Goal: Navigation & Orientation: Find specific page/section

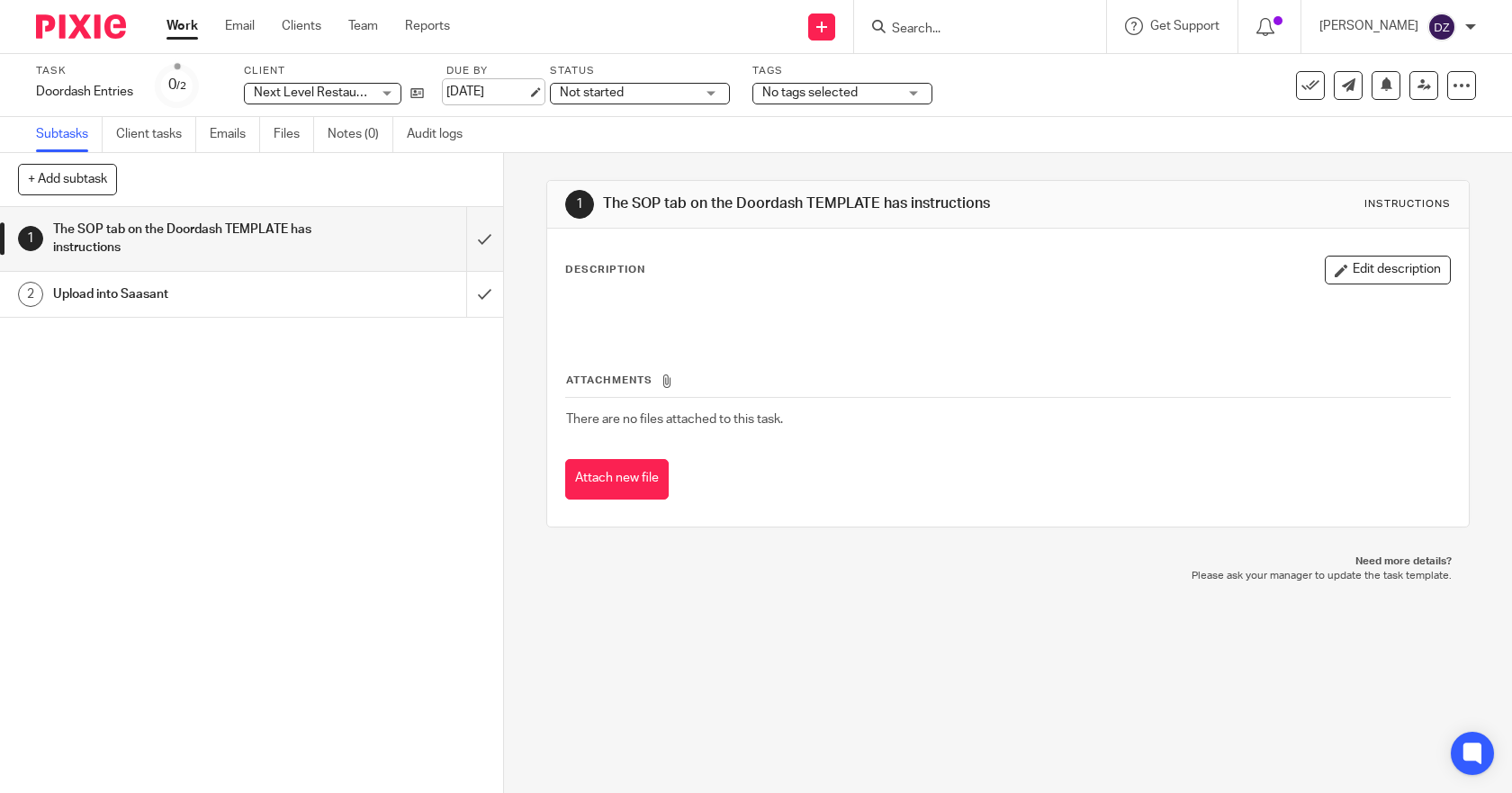
click at [513, 94] on link "[DATE]" at bounding box center [487, 91] width 81 height 18
click at [185, 21] on link "Work" at bounding box center [182, 26] width 31 height 18
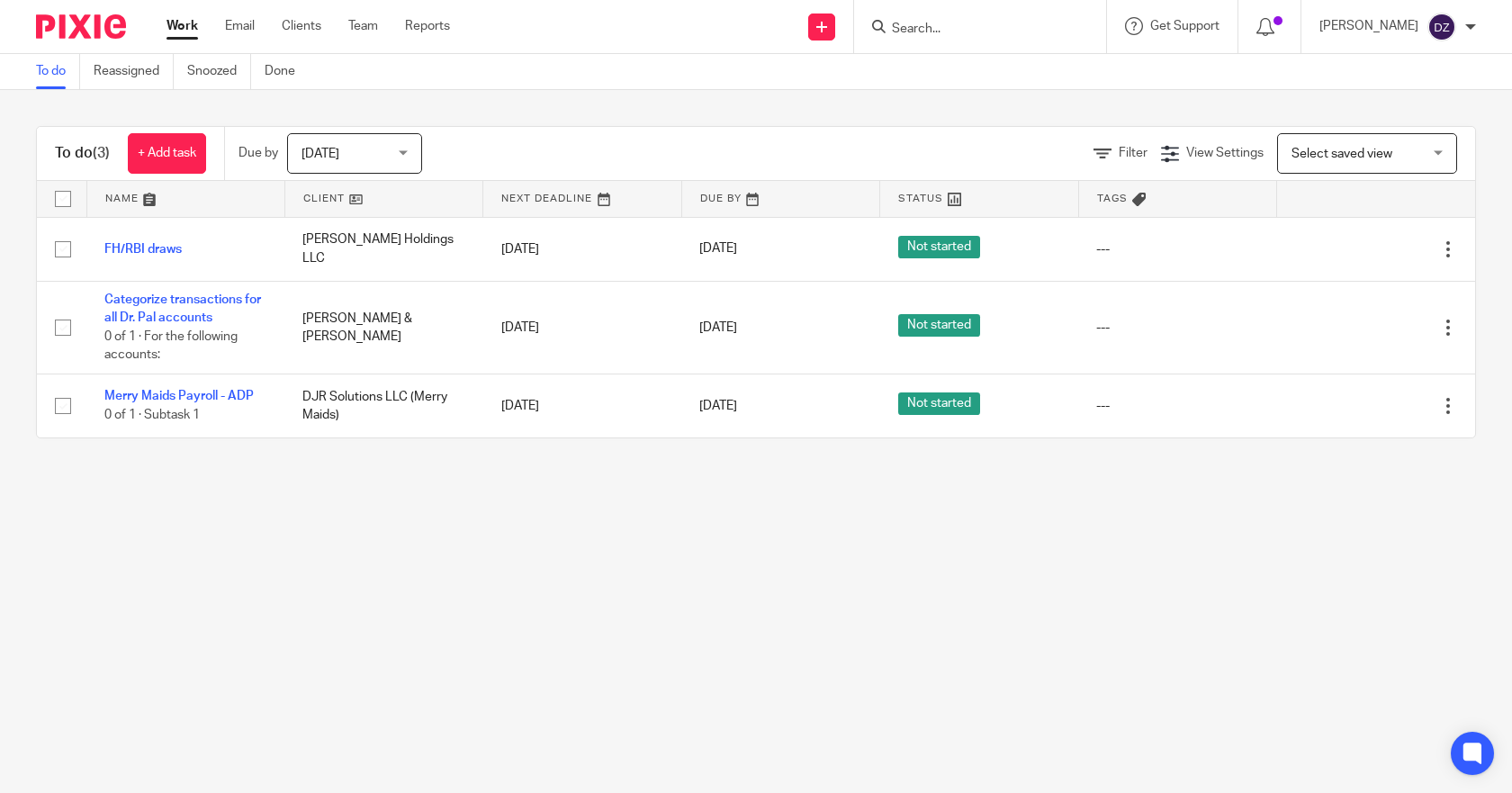
click at [184, 25] on link "Work" at bounding box center [182, 26] width 31 height 18
click at [404, 148] on div "Today Today" at bounding box center [354, 153] width 135 height 41
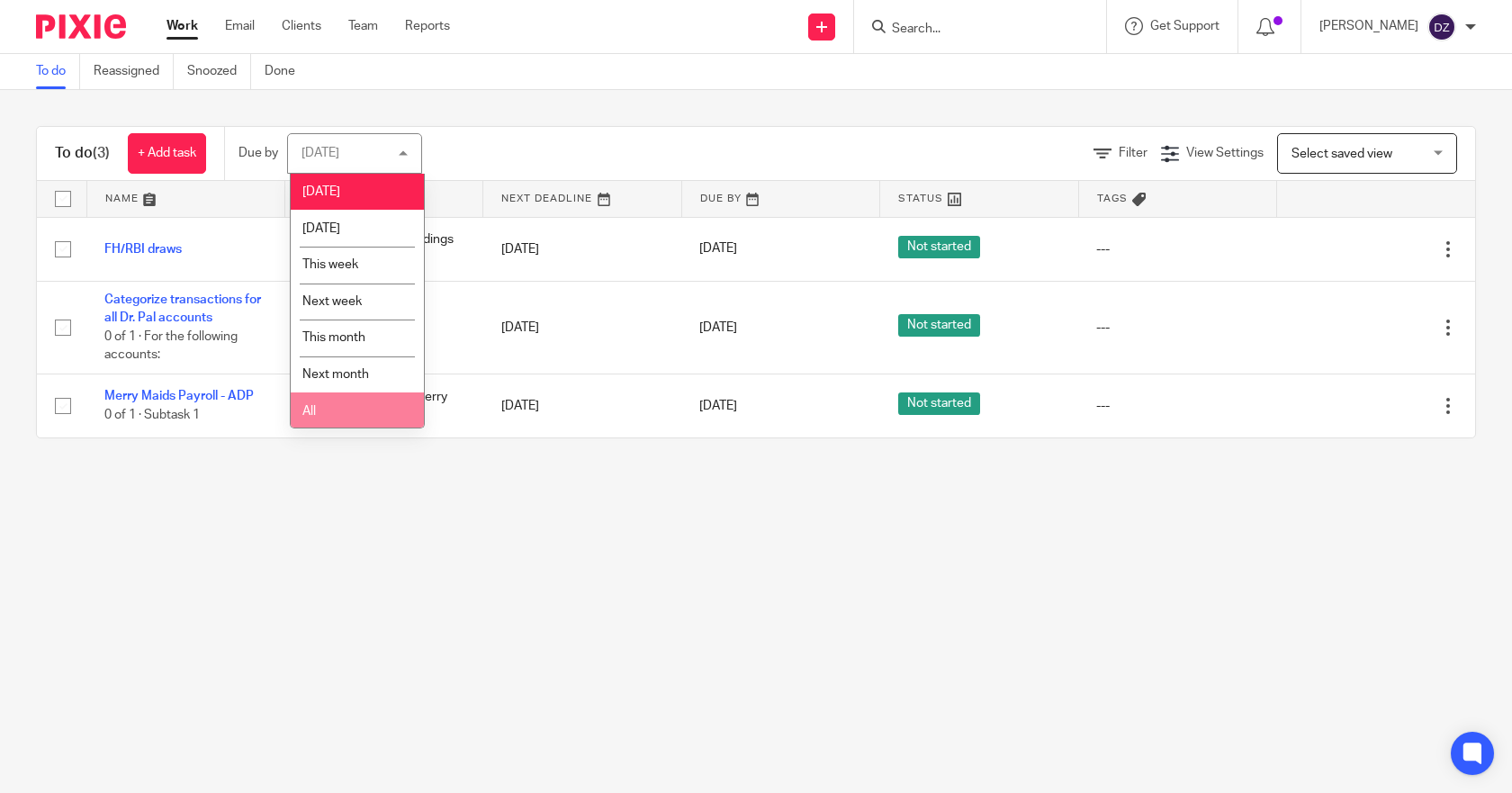
click at [307, 404] on li "All" at bounding box center [357, 411] width 133 height 37
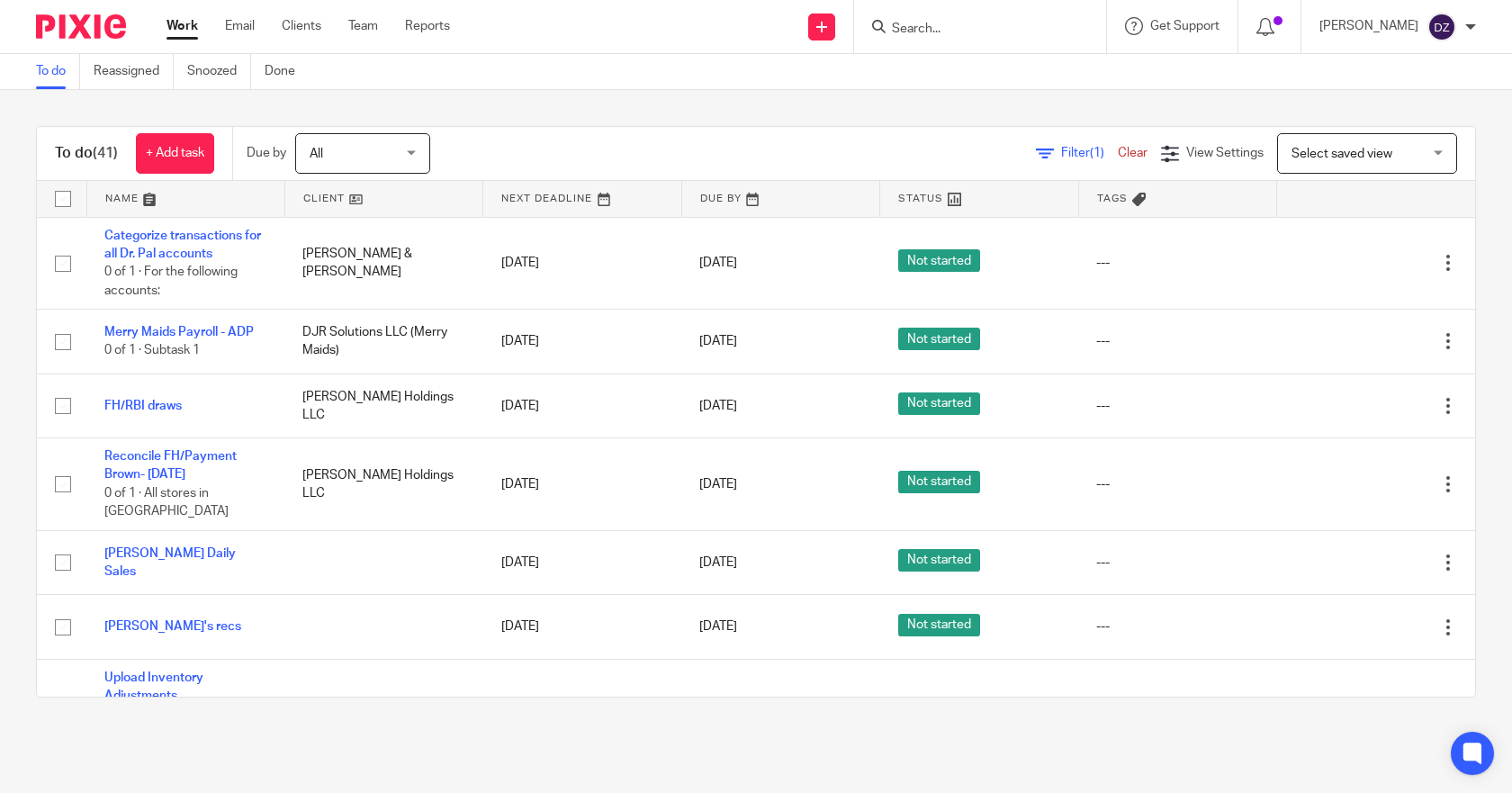
click at [417, 149] on div "All All" at bounding box center [362, 153] width 135 height 41
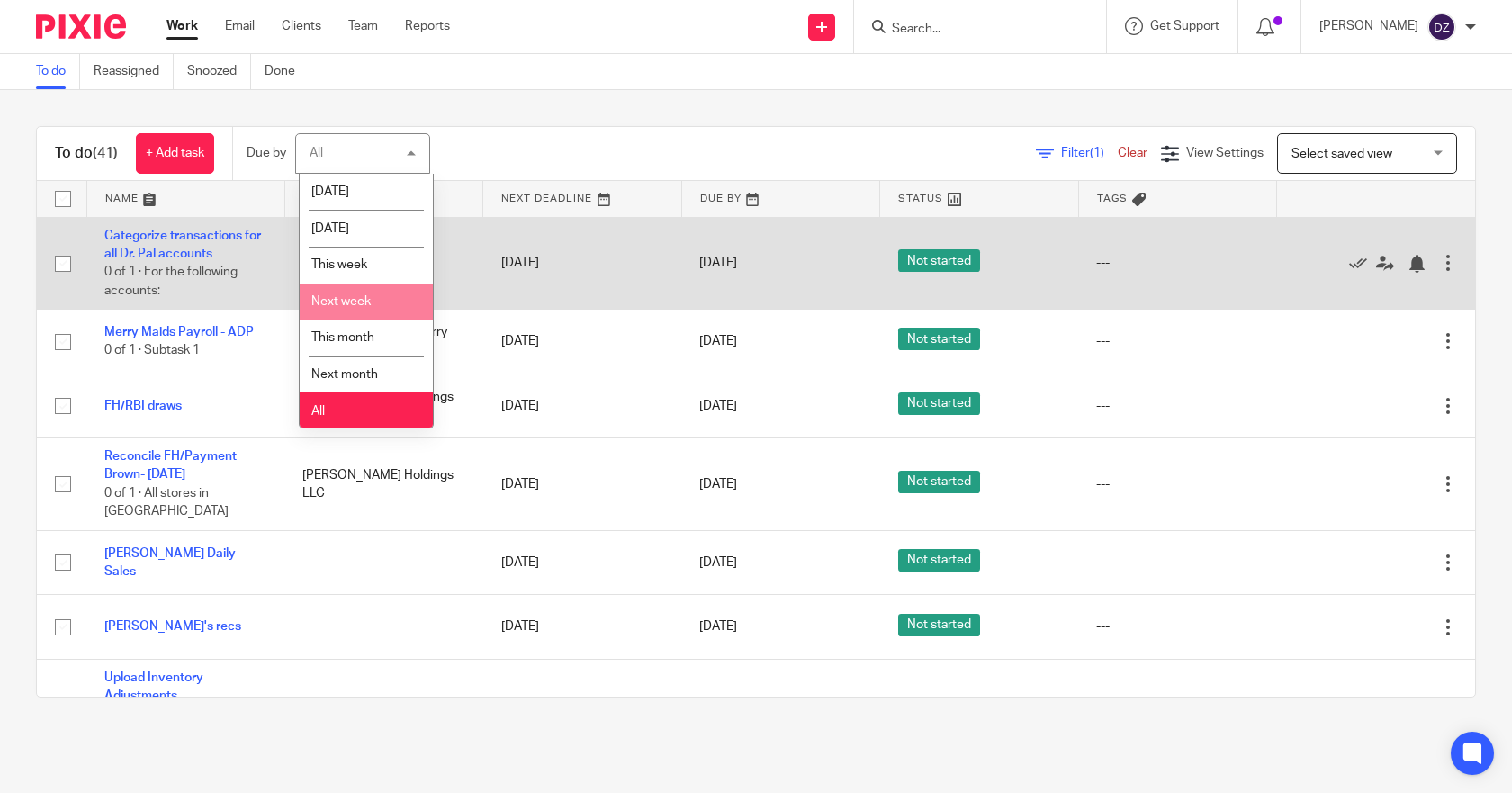
click at [367, 303] on span "Next week" at bounding box center [340, 301] width 59 height 13
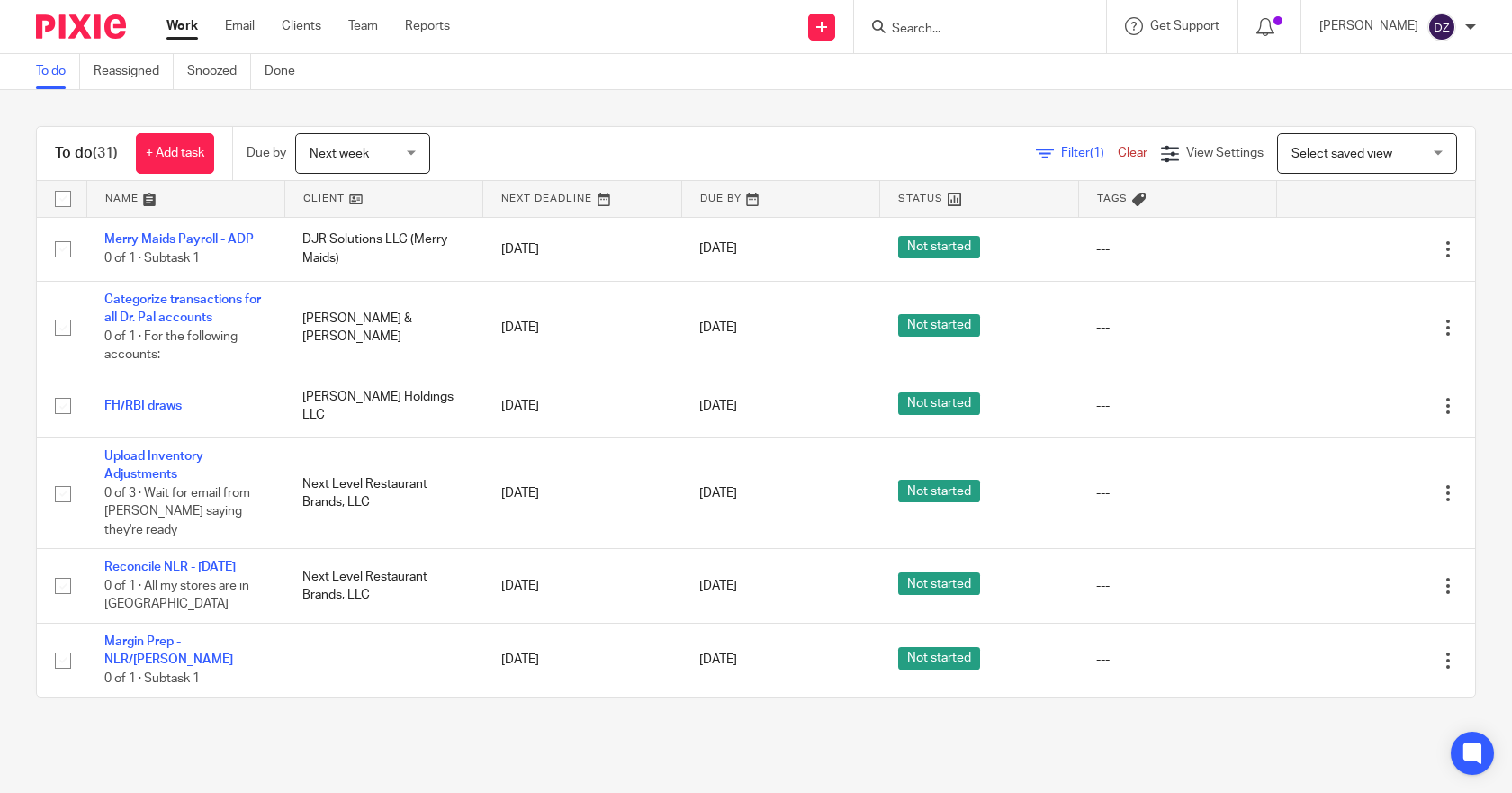
click at [414, 146] on div "Next week Next week" at bounding box center [362, 153] width 135 height 41
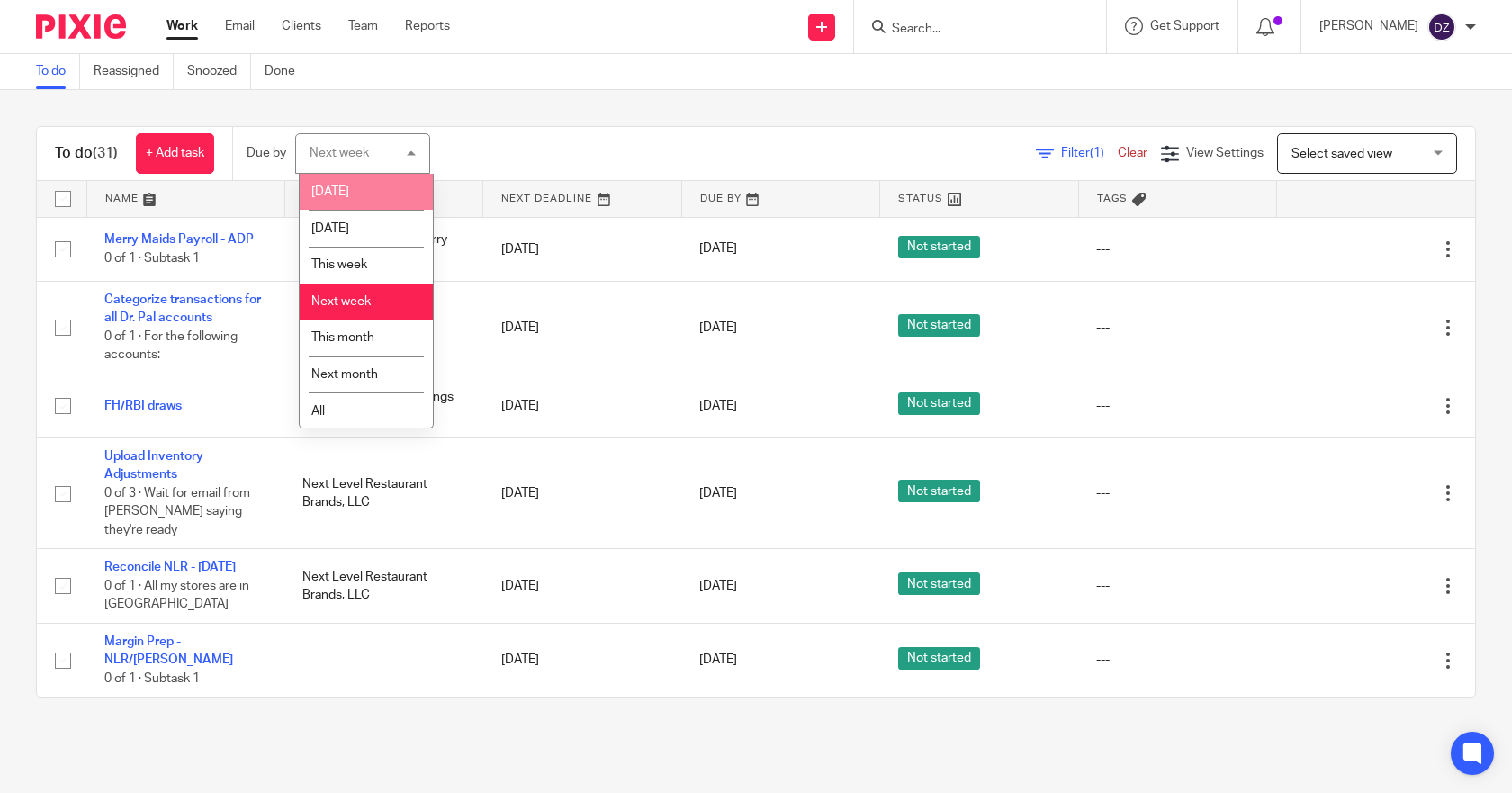
click at [338, 190] on span "Today" at bounding box center [330, 191] width 38 height 13
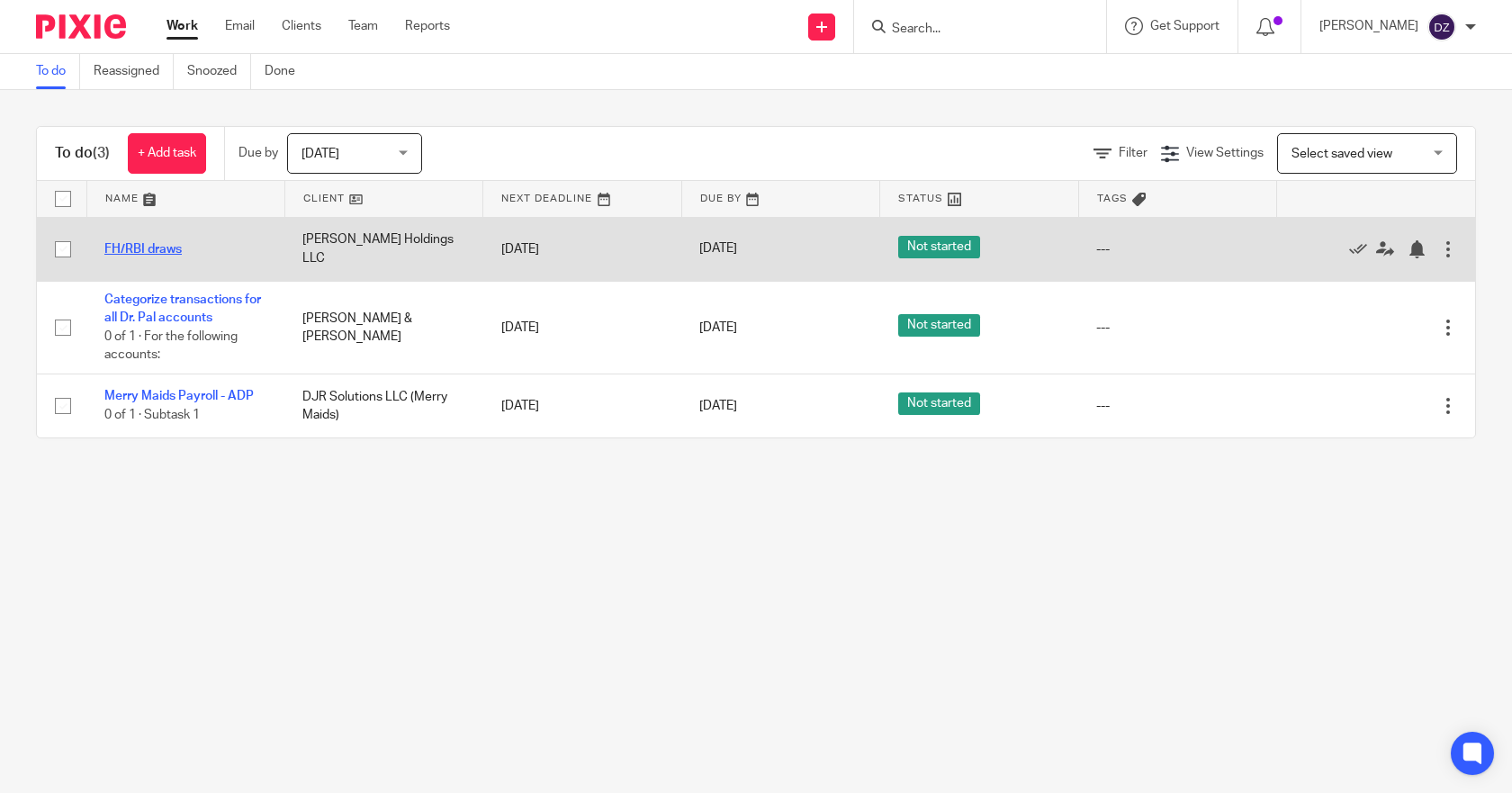
click at [158, 252] on link "FH/RBI draws" at bounding box center [143, 249] width 78 height 13
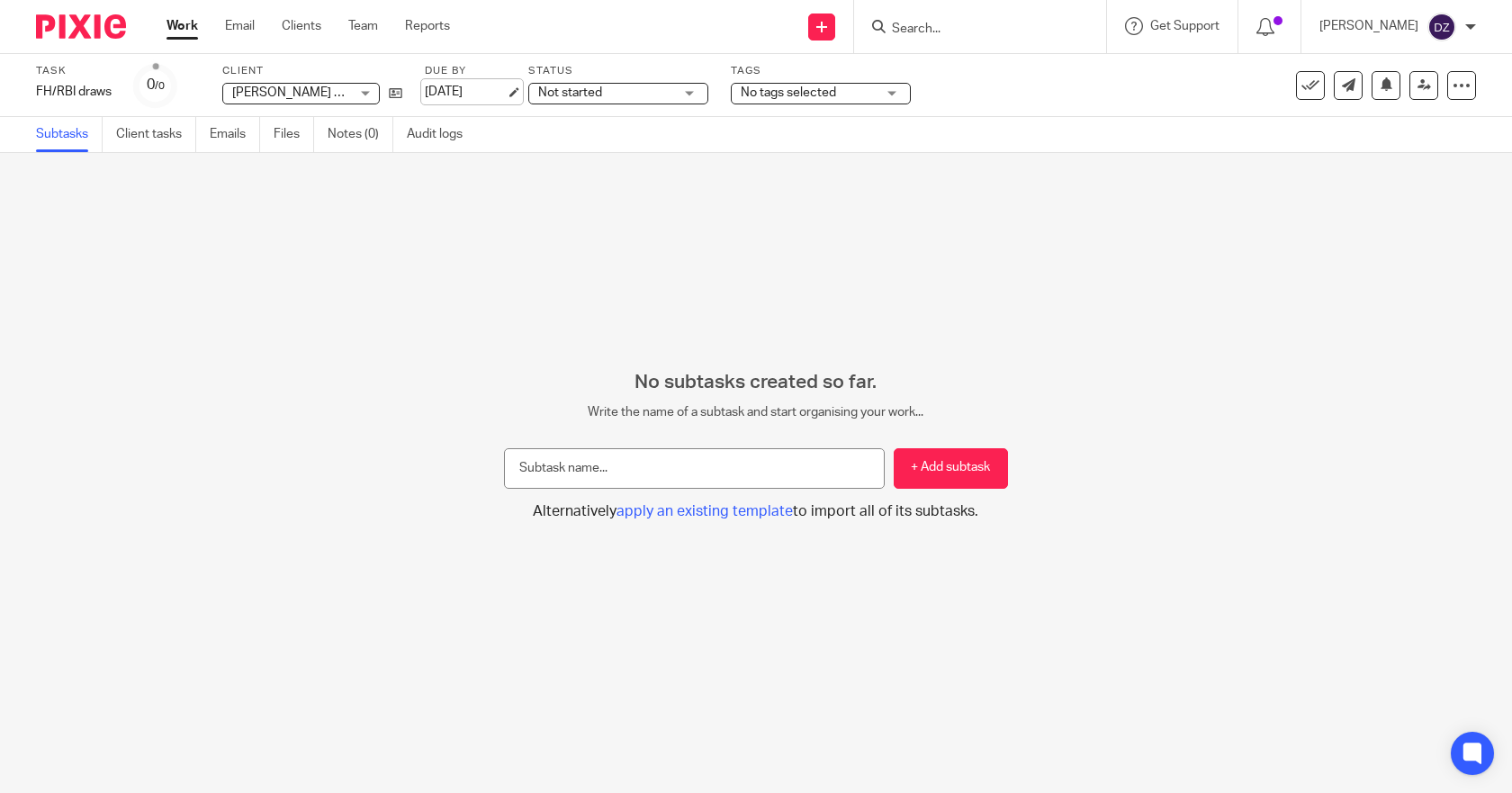
click at [504, 91] on link "[DATE]" at bounding box center [465, 91] width 81 height 18
click at [184, 25] on link "Work" at bounding box center [182, 26] width 31 height 18
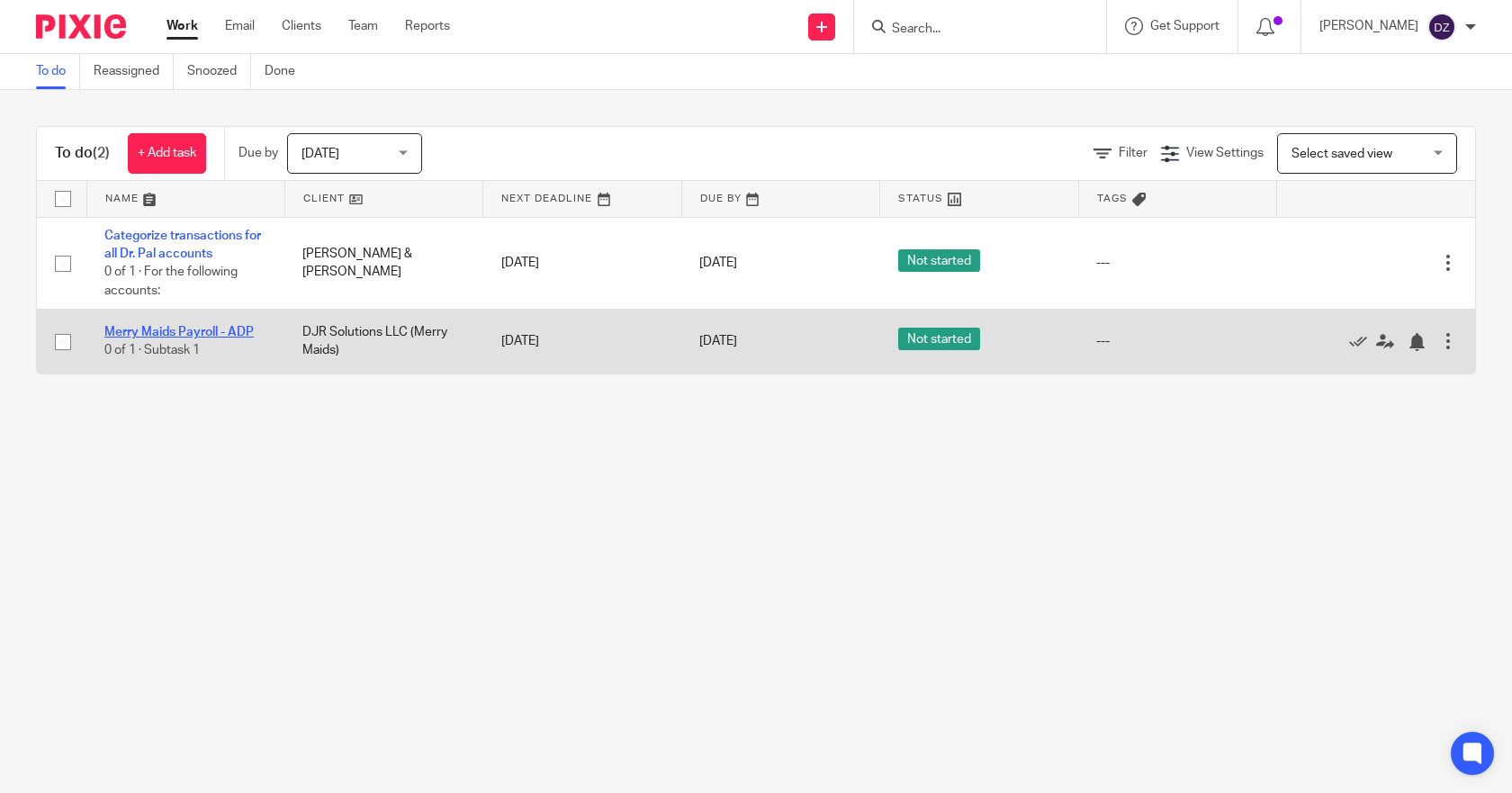
click at [170, 332] on link "Merry Maids Payroll - ADP" at bounding box center [179, 332] width 149 height 13
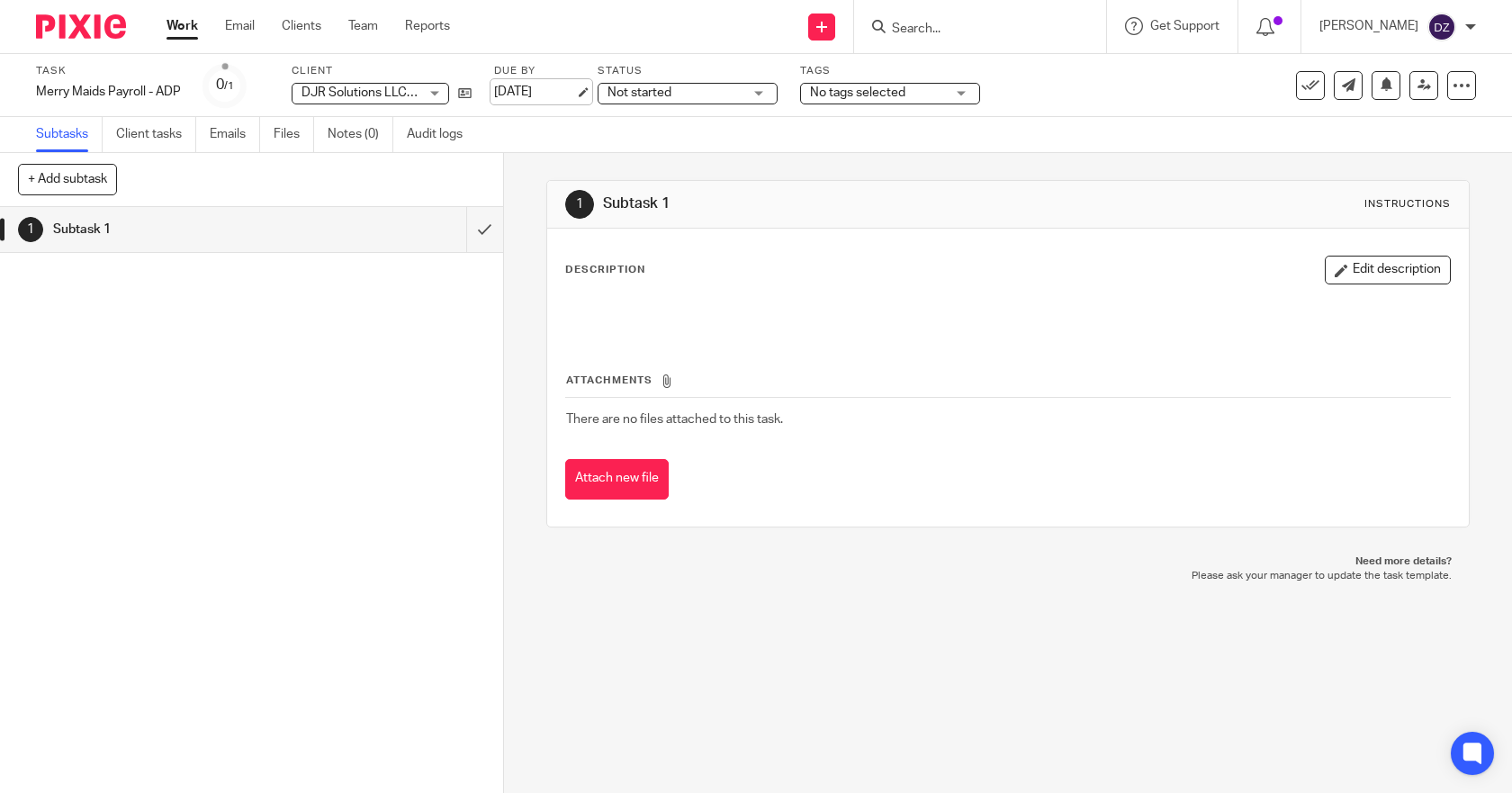
click at [575, 94] on link "[DATE]" at bounding box center [535, 91] width 81 height 18
click at [177, 24] on link "Work" at bounding box center [182, 26] width 31 height 18
